Goal: Task Accomplishment & Management: Use online tool/utility

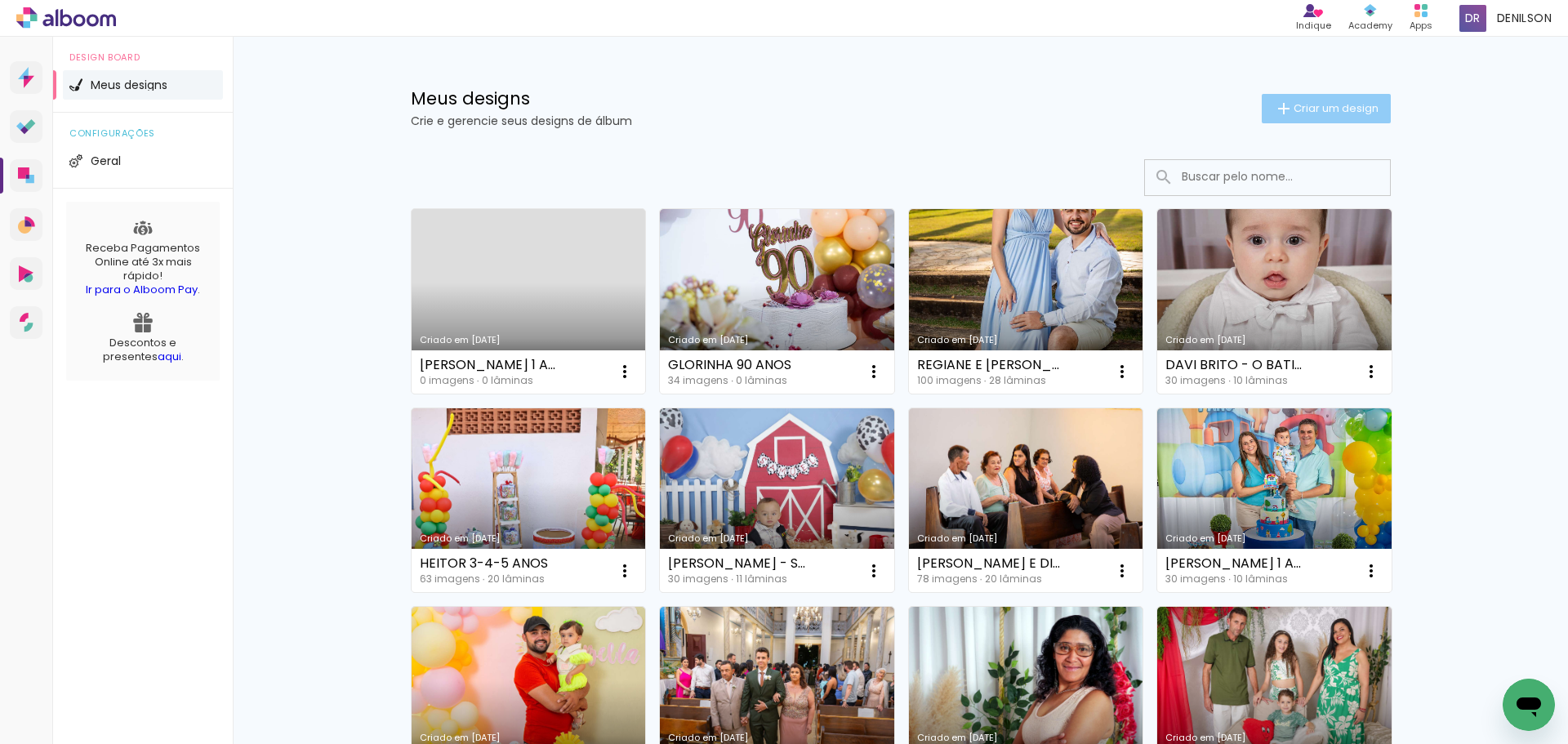
click at [1320, 110] on span "Criar um design" at bounding box center [1336, 108] width 85 height 11
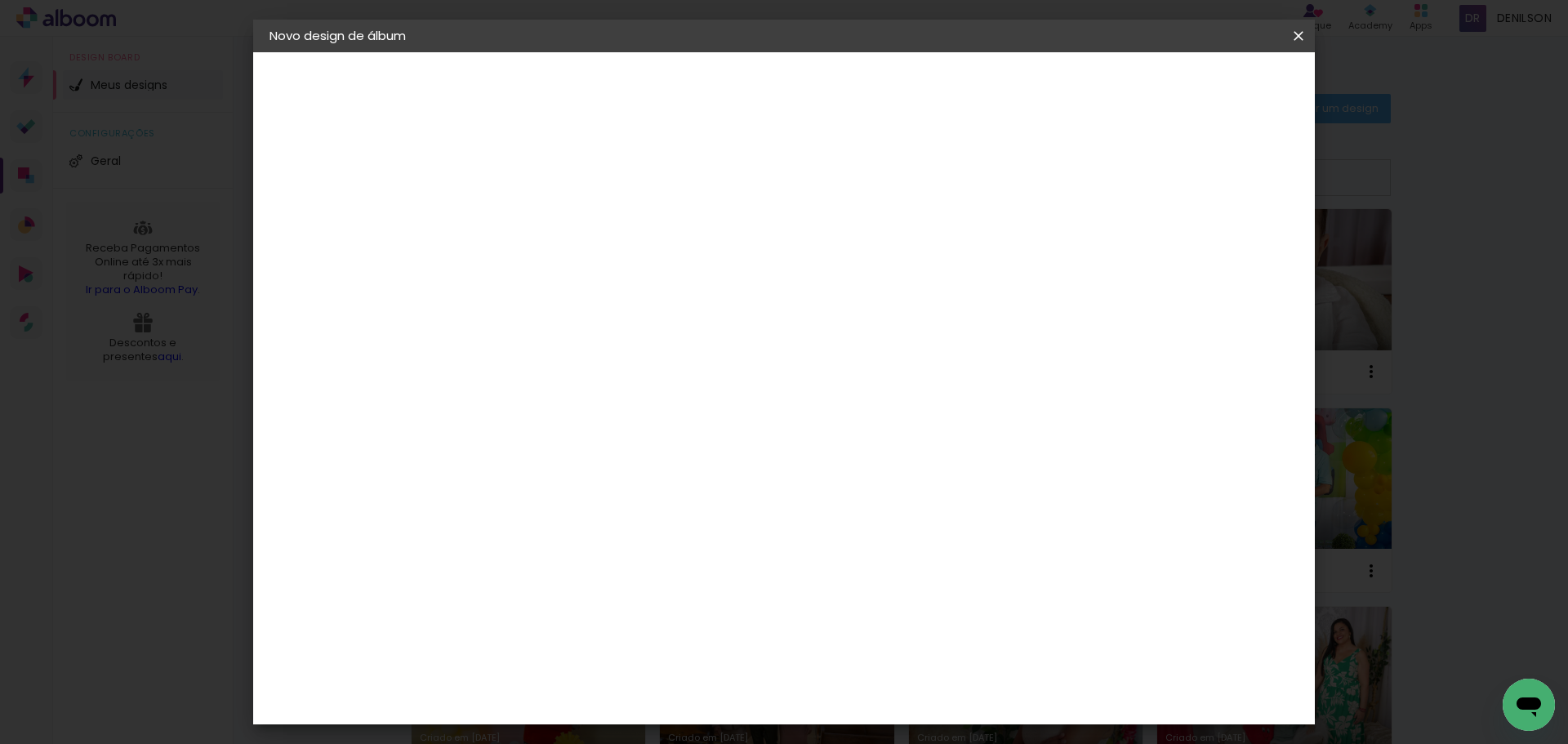
click at [537, 228] on input at bounding box center [537, 219] width 0 height 26
type input "ISABELA 13 ANOS"
type paper-input "ISABELA 13 ANOS"
click at [537, 225] on input "ISABELA 13 ANOS" at bounding box center [537, 219] width 0 height 26
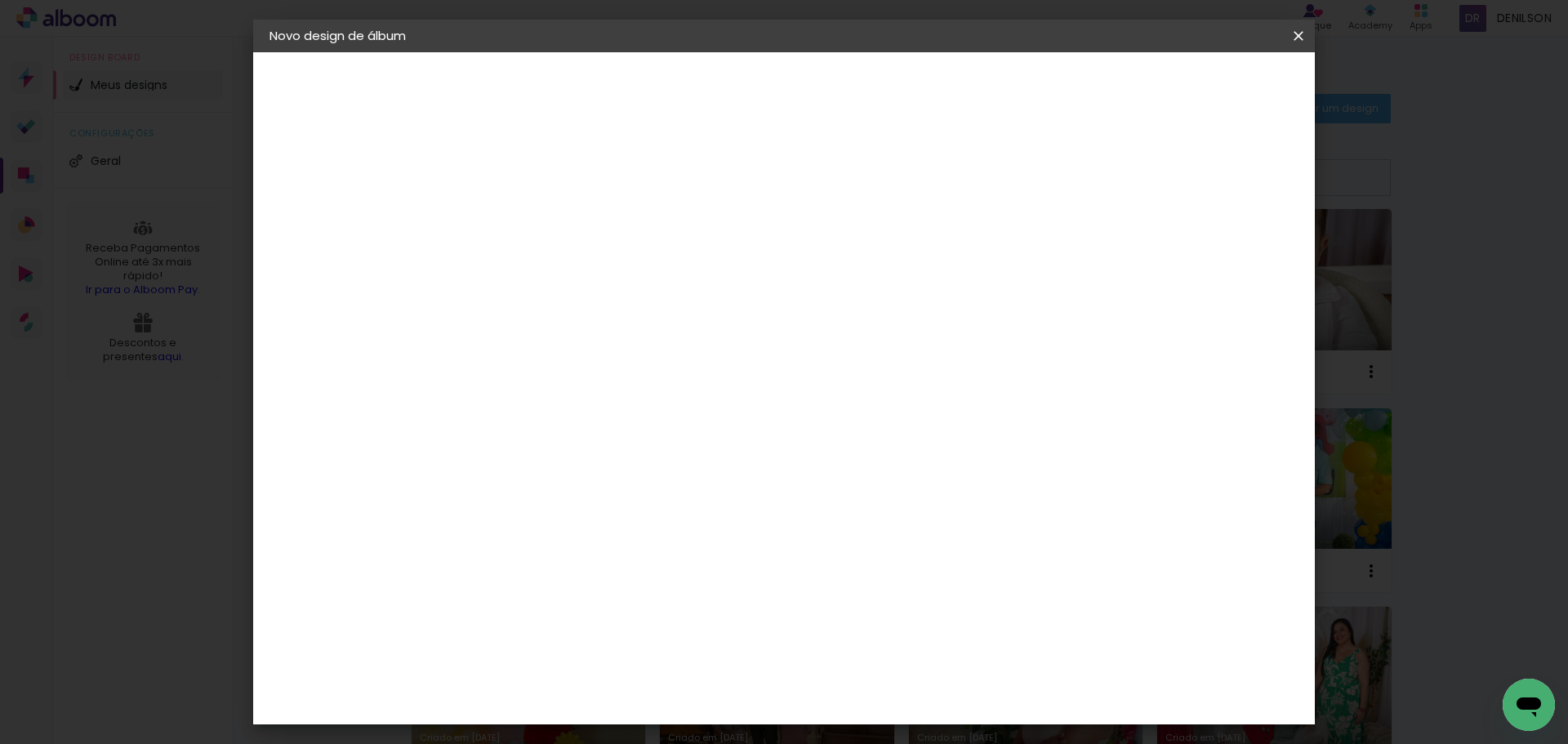
type input "[PERSON_NAME] 13 ANOS"
type paper-input "[PERSON_NAME] 13 ANOS"
click at [0, 0] on slot "Avançar" at bounding box center [0, 0] width 0 height 0
click at [598, 311] on input at bounding box center [577, 311] width 165 height 20
type input "LUI"
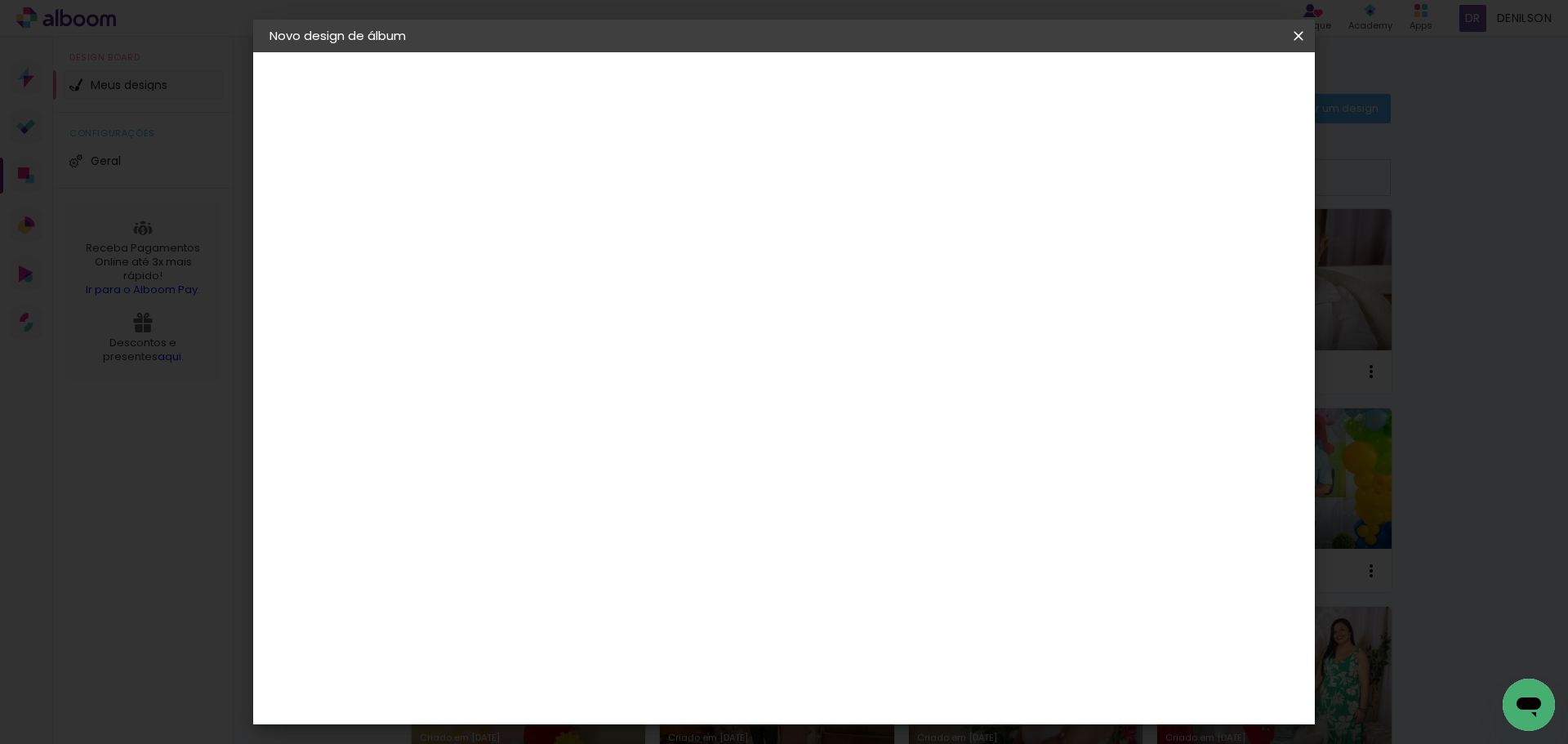
type paper-input "LUI"
click at [588, 376] on div "[PERSON_NAME]" at bounding box center [580, 369] width 108 height 13
click at [0, 0] on slot "Avançar" at bounding box center [0, 0] width 0 height 0
click at [600, 276] on input "text" at bounding box center [568, 284] width 63 height 26
click at [0, 0] on slot "Slim Book" at bounding box center [0, 0] width 0 height 0
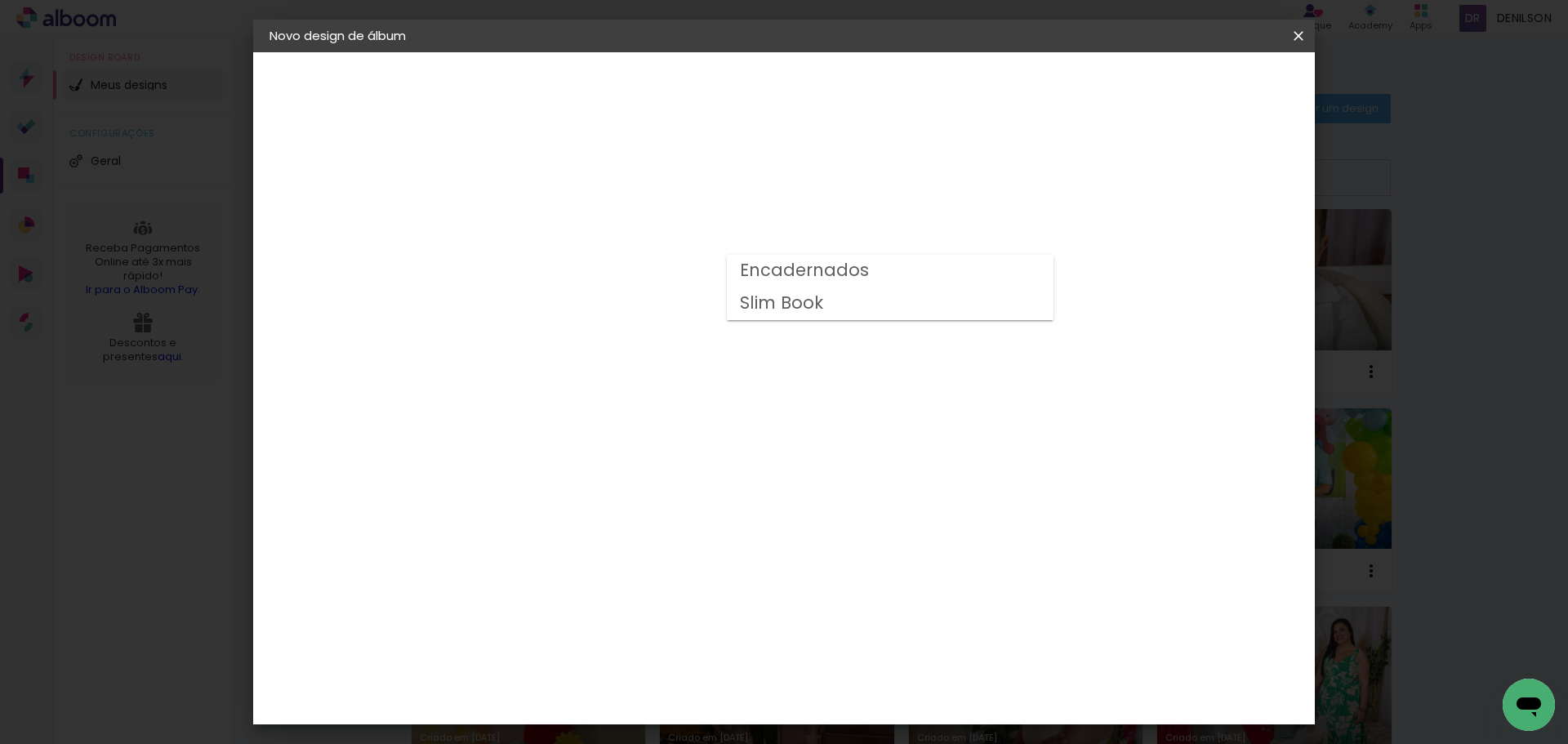
type input "Slim Book"
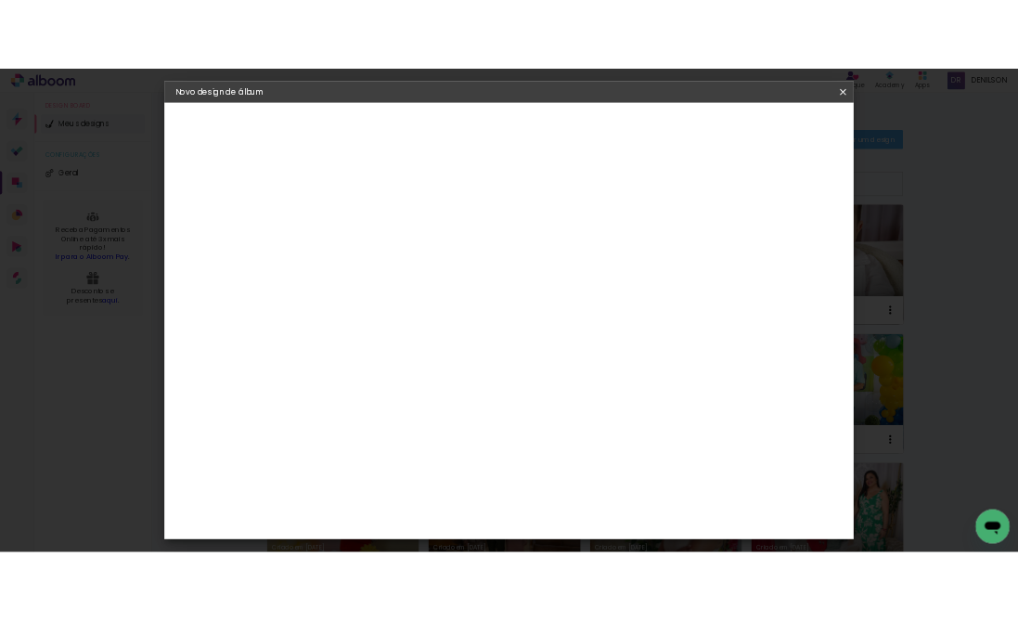
scroll to position [186, 0]
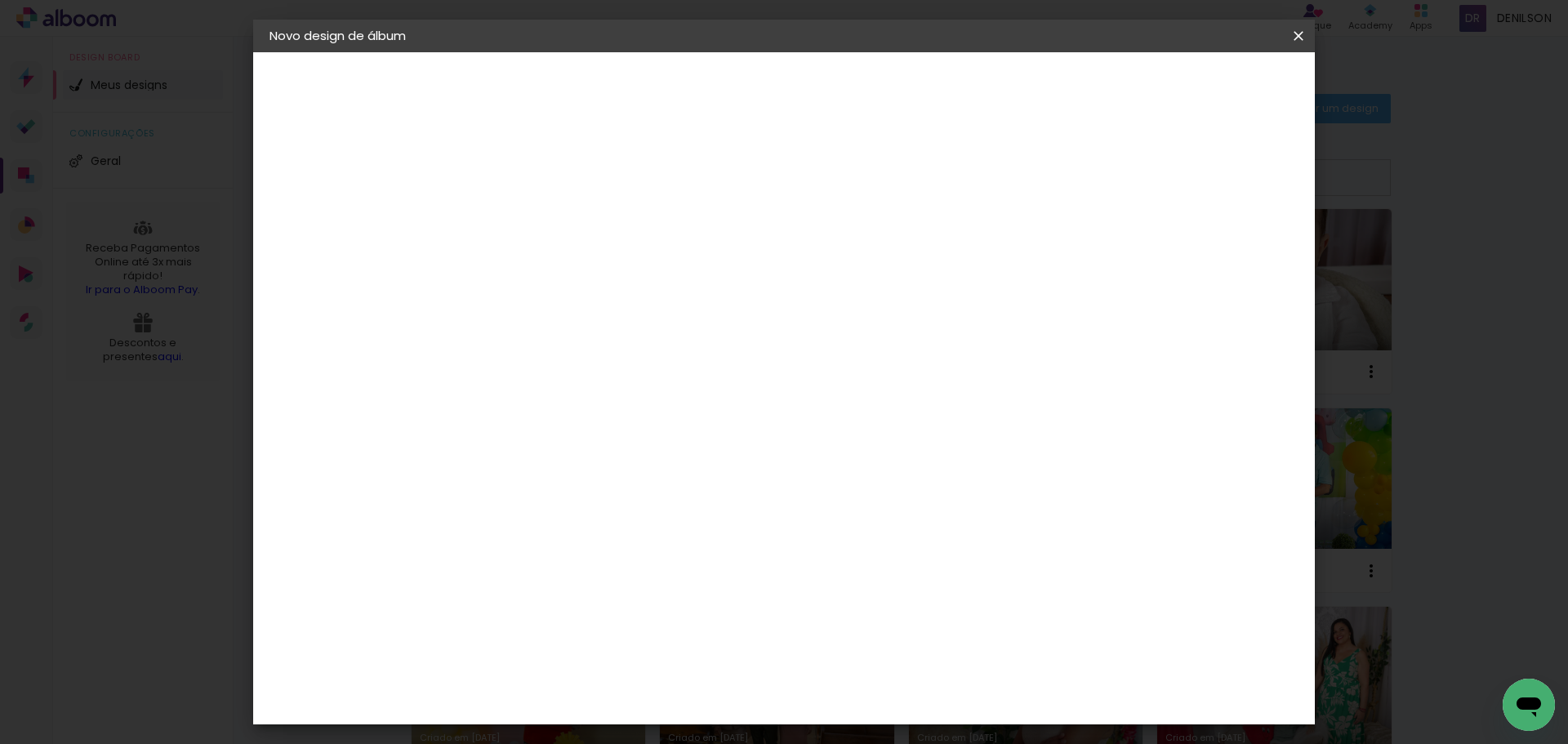
click at [647, 223] on span "20 x 50" at bounding box center [609, 232] width 76 height 33
click at [0, 0] on slot "Avançar" at bounding box center [0, 0] width 0 height 0
click at [1104, 176] on div at bounding box center [1096, 176] width 15 height 15
type paper-checkbox "on"
click at [1197, 89] on span "Iniciar design" at bounding box center [1159, 86] width 74 height 11
